Goal: Navigation & Orientation: Understand site structure

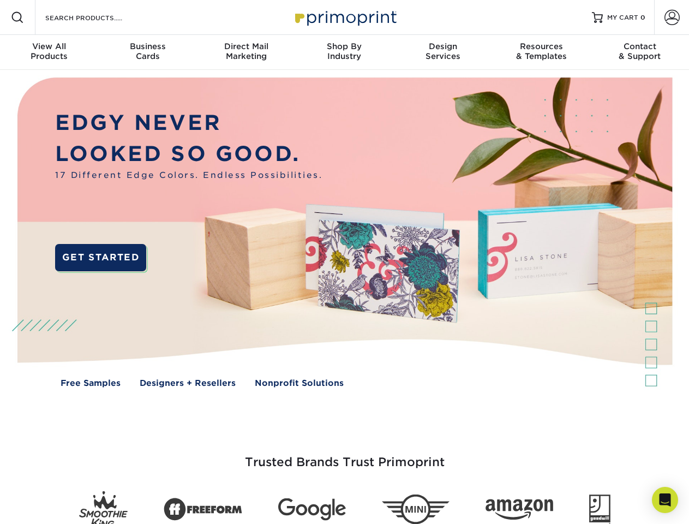
click at [344, 262] on img at bounding box center [344, 240] width 682 height 341
click at [17, 17] on span at bounding box center [17, 17] width 13 height 13
click at [672, 17] on span at bounding box center [672, 17] width 15 height 15
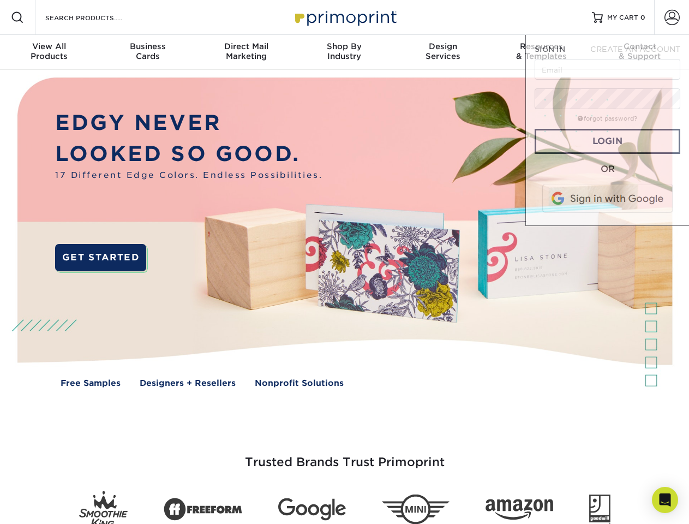
click at [49, 52] on div "View All Products" at bounding box center [49, 51] width 98 height 20
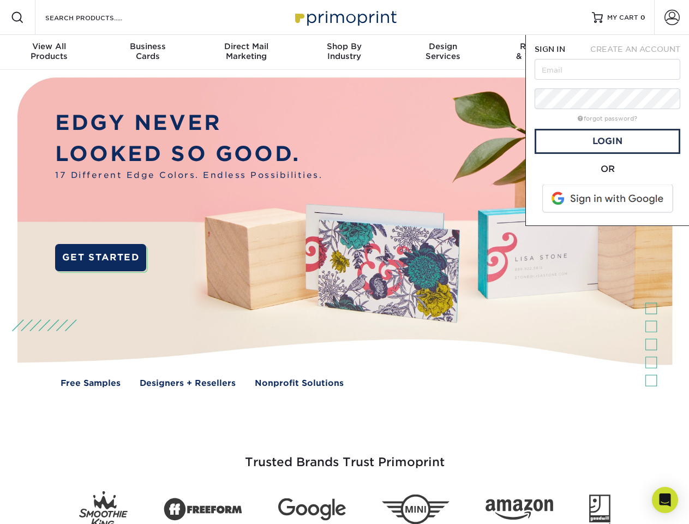
click at [147, 52] on div "Business Cards" at bounding box center [147, 51] width 98 height 20
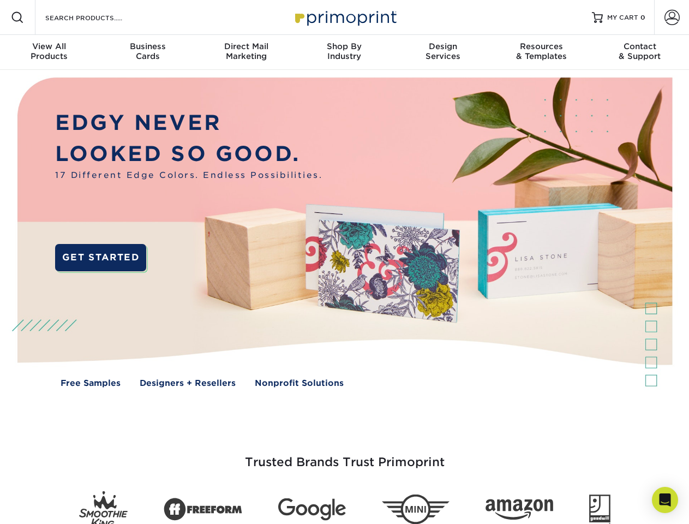
click at [246, 52] on div "Direct Mail Marketing" at bounding box center [246, 51] width 98 height 20
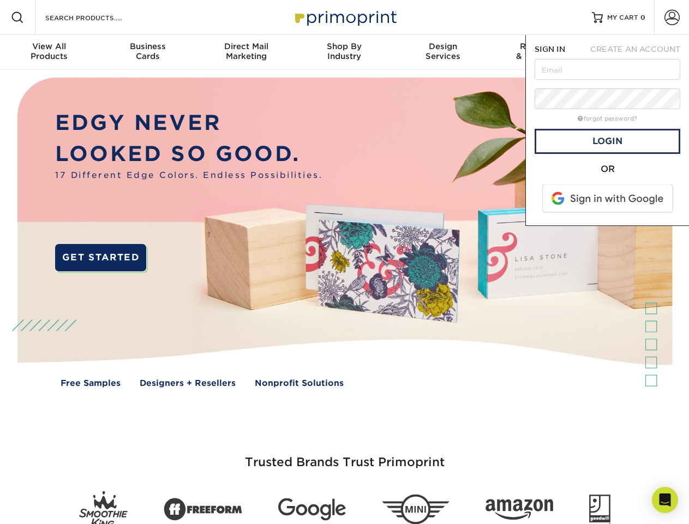
click at [344, 52] on div "Shop By Industry" at bounding box center [344, 51] width 98 height 20
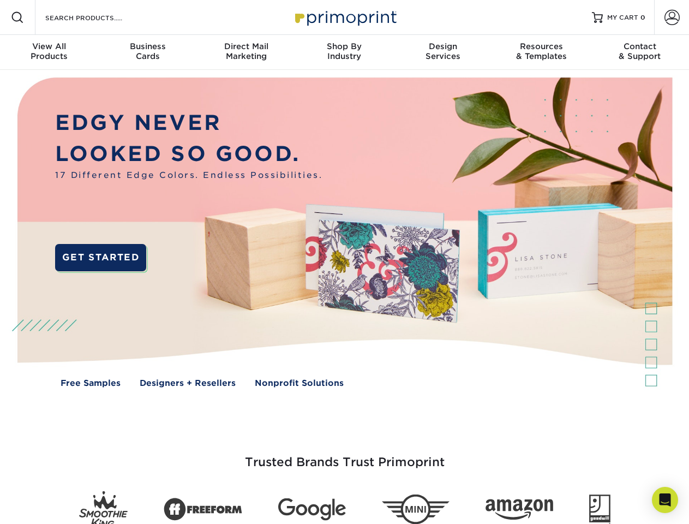
click at [443, 52] on div "Design Services" at bounding box center [443, 51] width 98 height 20
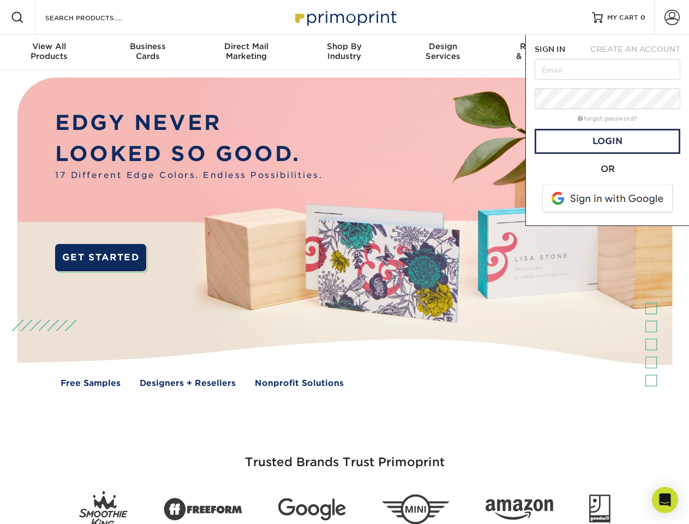
click at [541, 52] on span "SIGN IN" at bounding box center [550, 49] width 31 height 9
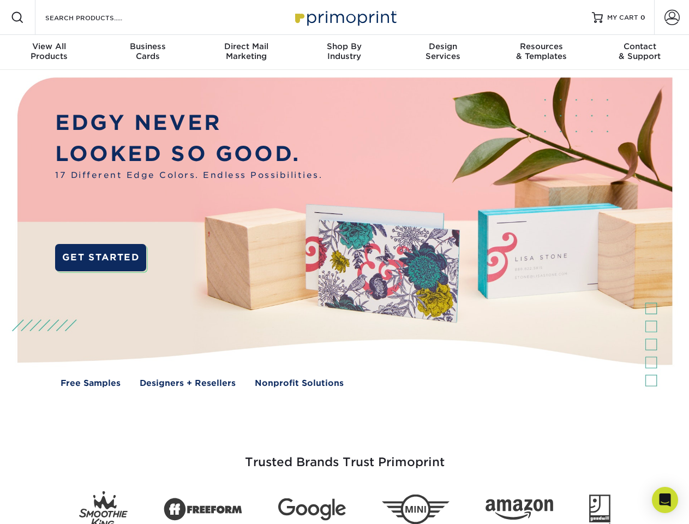
click at [640, 52] on div "Contact & Support" at bounding box center [640, 51] width 98 height 20
